Goal: Information Seeking & Learning: Learn about a topic

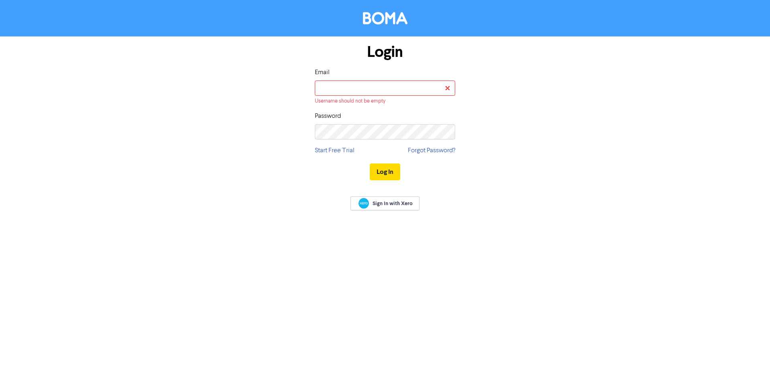
click at [353, 79] on div "Email Username should not be empty" at bounding box center [385, 86] width 140 height 37
click at [359, 91] on input "email" at bounding box center [385, 88] width 140 height 15
type input "[EMAIL_ADDRESS][DOMAIN_NAME]"
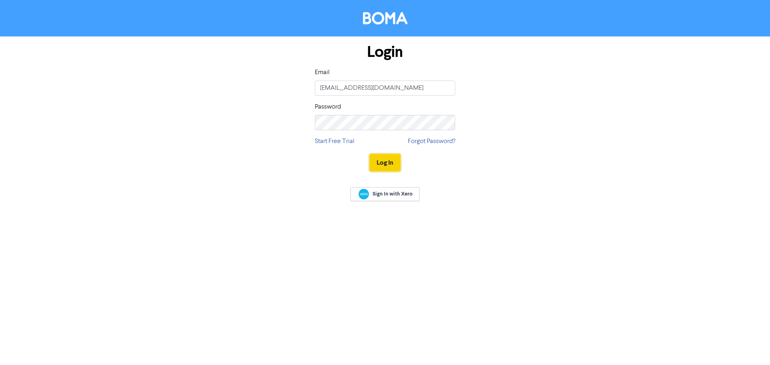
click at [393, 162] on button "Log In" at bounding box center [385, 162] width 30 height 17
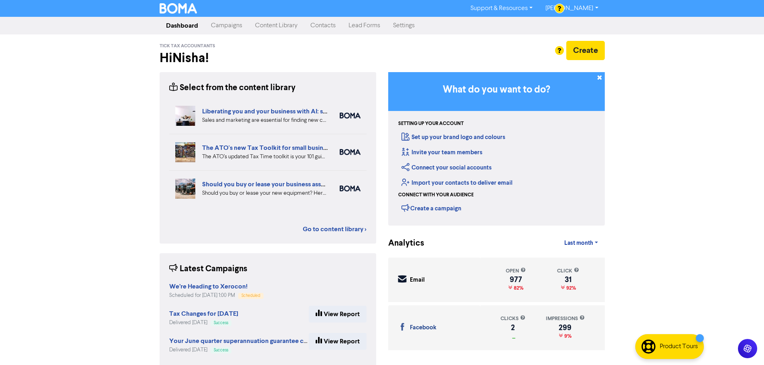
click at [289, 27] on link "Content Library" at bounding box center [276, 26] width 55 height 16
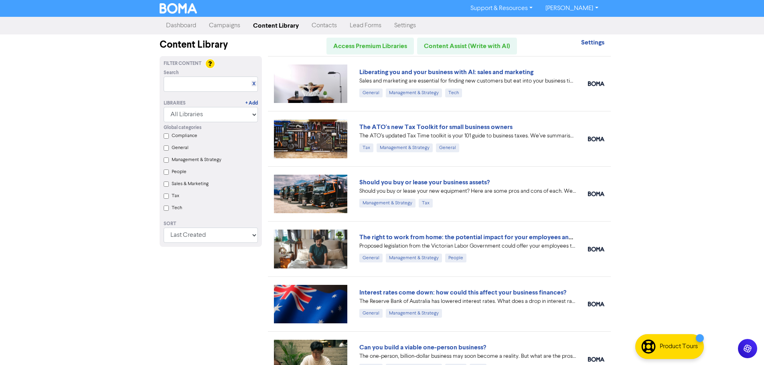
click at [185, 136] on label "Compliance" at bounding box center [185, 135] width 26 height 7
click at [169, 136] on input "Compliance" at bounding box center [166, 135] width 5 height 5
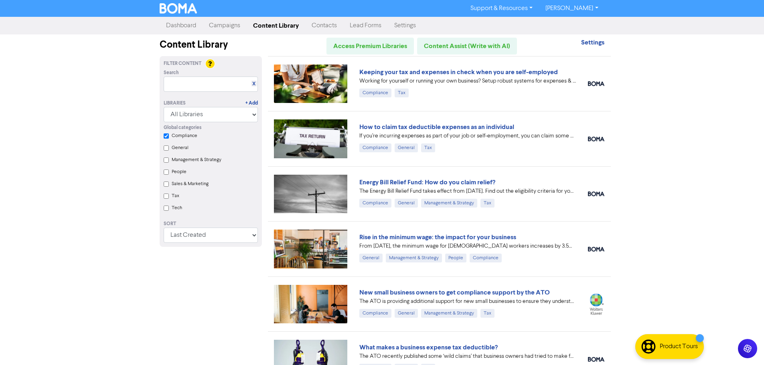
click at [174, 196] on label "Tax" at bounding box center [176, 195] width 8 height 7
click at [169, 196] on input "Tax" at bounding box center [166, 196] width 5 height 5
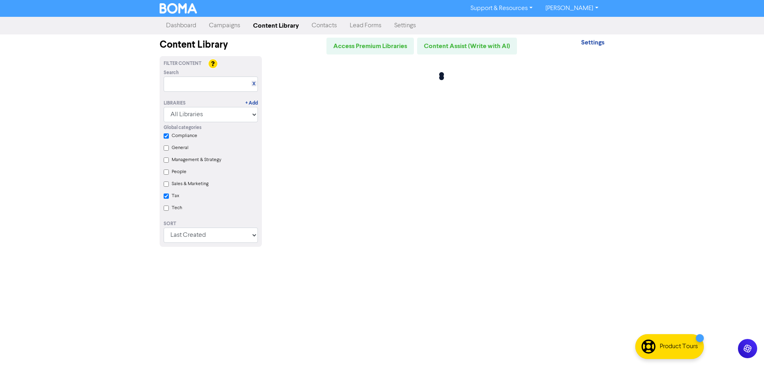
checkbox input "true"
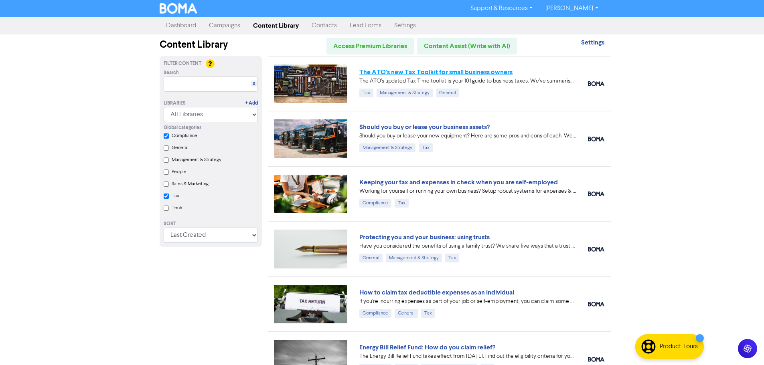
click at [490, 72] on link "The ATO's new Tax Toolkit for small business owners" at bounding box center [435, 72] width 153 height 8
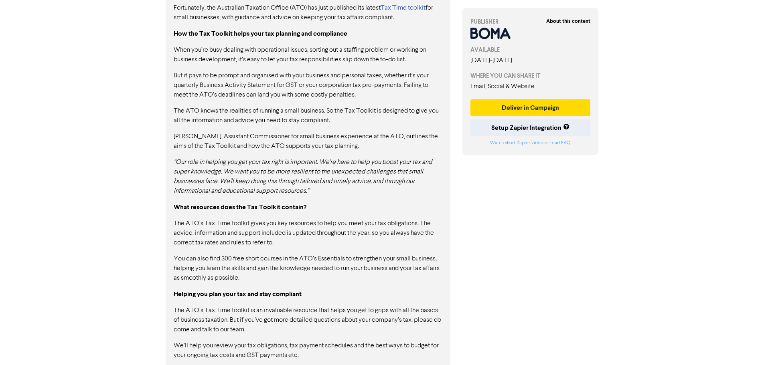
scroll to position [509, 0]
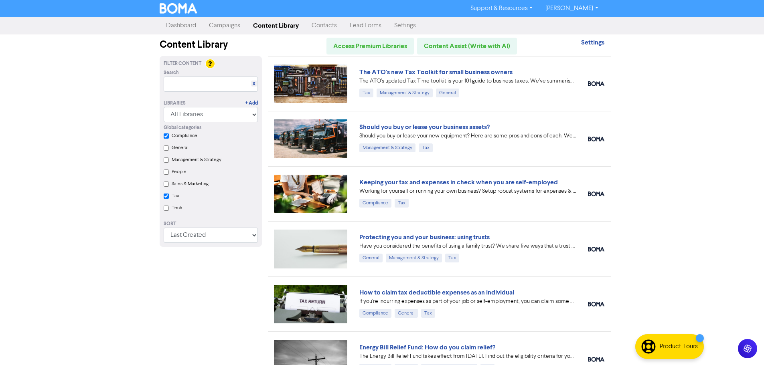
click at [90, 125] on div "Support & Resources Video Tutorials FAQ & Guides Marketing Education [PERSON_NA…" at bounding box center [382, 182] width 764 height 365
click at [178, 133] on label "Compliance" at bounding box center [185, 135] width 26 height 7
click at [169, 133] on input "Compliance" at bounding box center [166, 135] width 5 height 5
checkbox input "true"
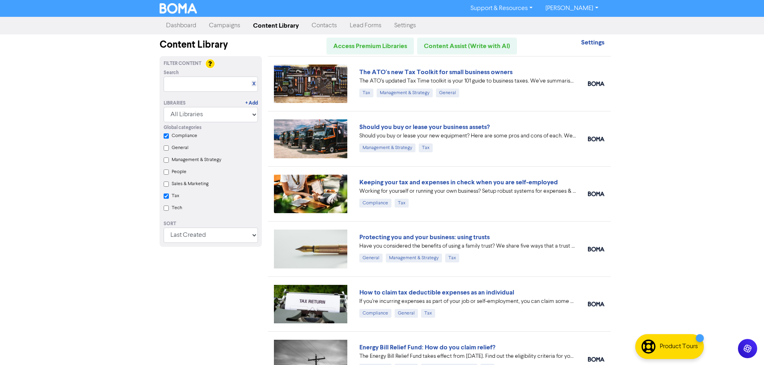
checkbox input "false"
click at [178, 198] on label "Tax" at bounding box center [176, 195] width 8 height 7
click at [169, 198] on input "Tax" at bounding box center [166, 196] width 5 height 5
checkbox input "false"
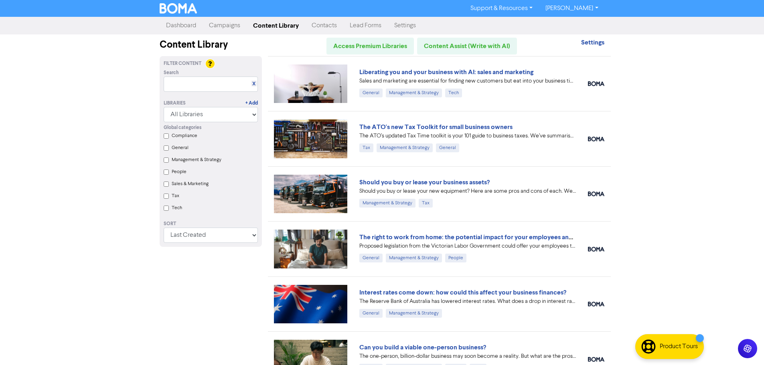
click at [115, 188] on div "Support & Resources Video Tutorials FAQ & Guides Marketing Education [PERSON_NA…" at bounding box center [382, 182] width 764 height 365
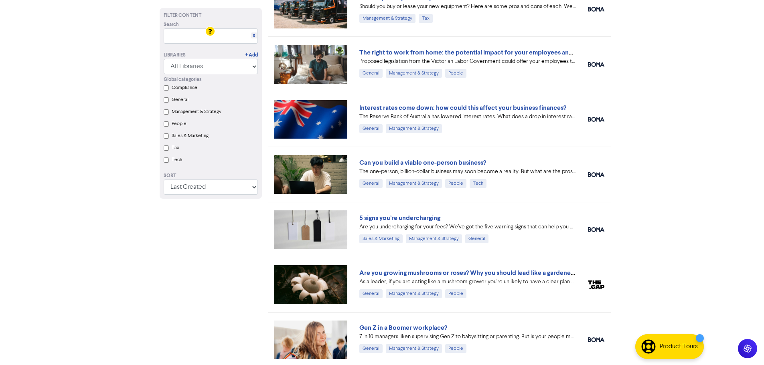
scroll to position [200, 0]
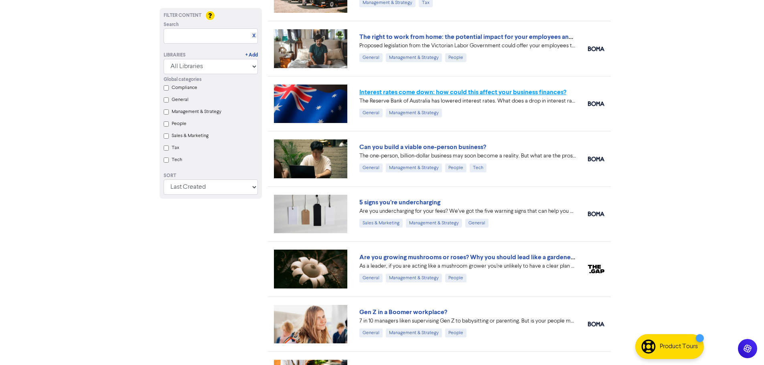
click at [451, 90] on link "Interest rates come down: how could this affect your business finances?" at bounding box center [462, 92] width 207 height 8
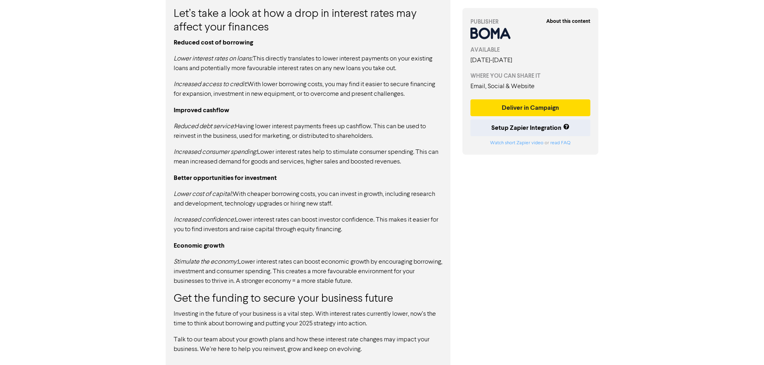
scroll to position [502, 0]
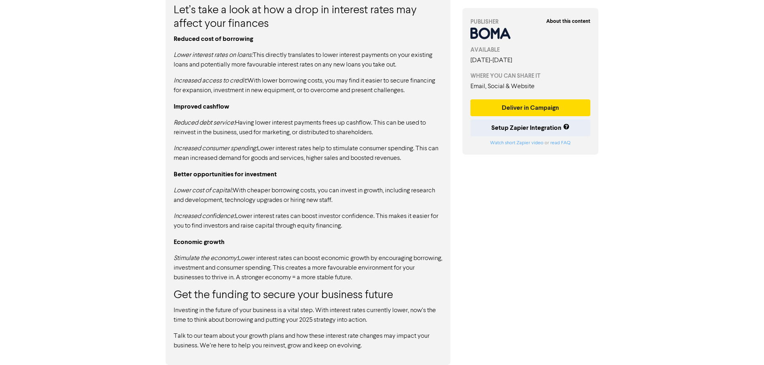
scroll to position [200, 0]
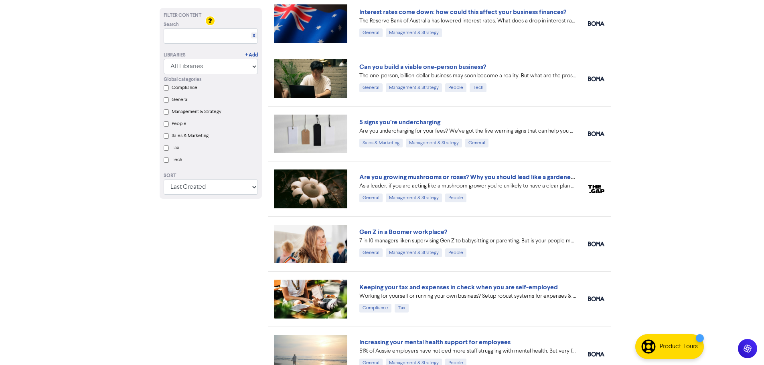
scroll to position [321, 0]
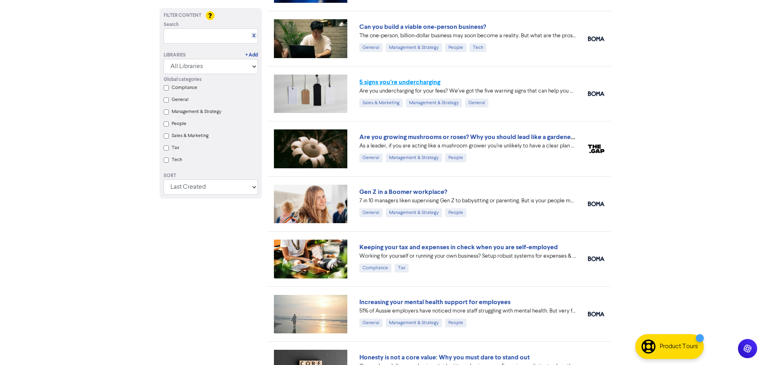
click at [378, 79] on link "5 signs you’re undercharging" at bounding box center [399, 82] width 81 height 8
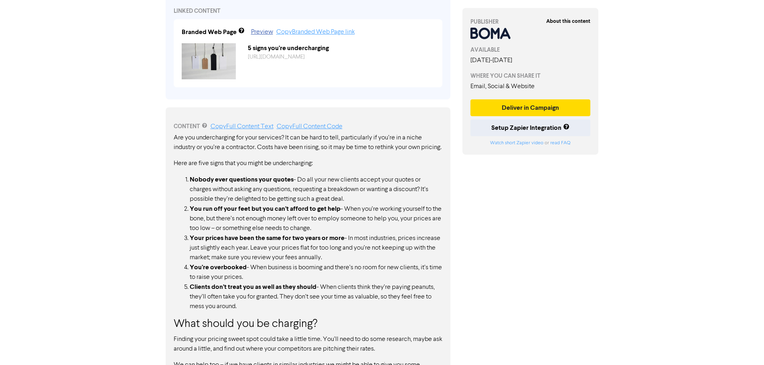
scroll to position [347, 0]
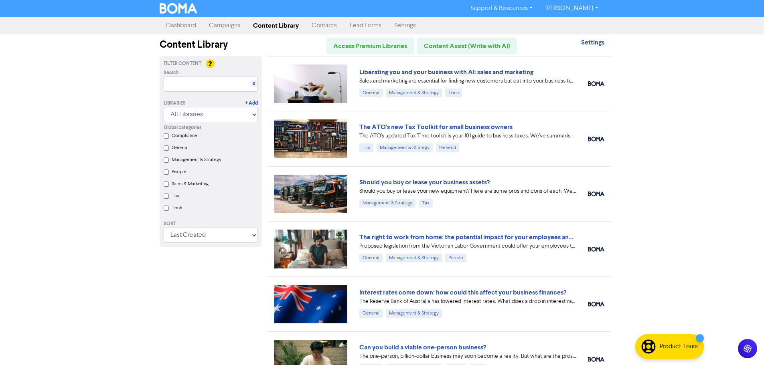
click at [67, 129] on div "Support & Resources Video Tutorials FAQ & Guides Marketing Education [PERSON_NA…" at bounding box center [382, 182] width 764 height 365
click at [187, 25] on link "Dashboard" at bounding box center [181, 26] width 43 height 16
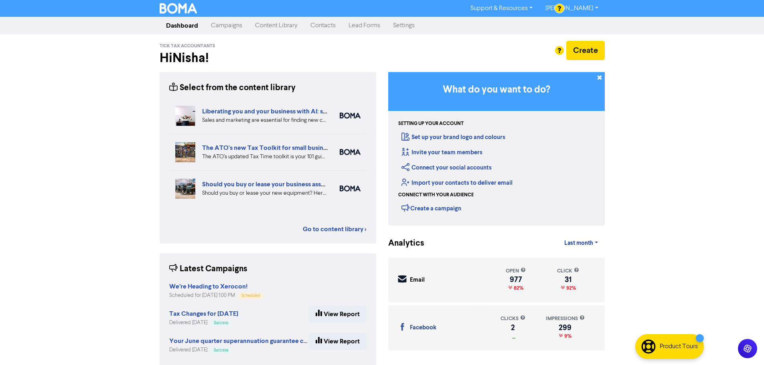
click at [69, 114] on div "Support & Resources Video Tutorials FAQ & Guides Marketing Education [PERSON_NA…" at bounding box center [382, 182] width 764 height 365
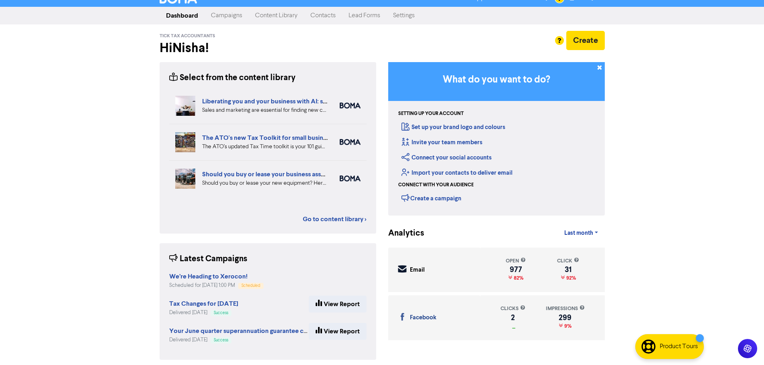
scroll to position [14, 0]
